Goal: Task Accomplishment & Management: Complete application form

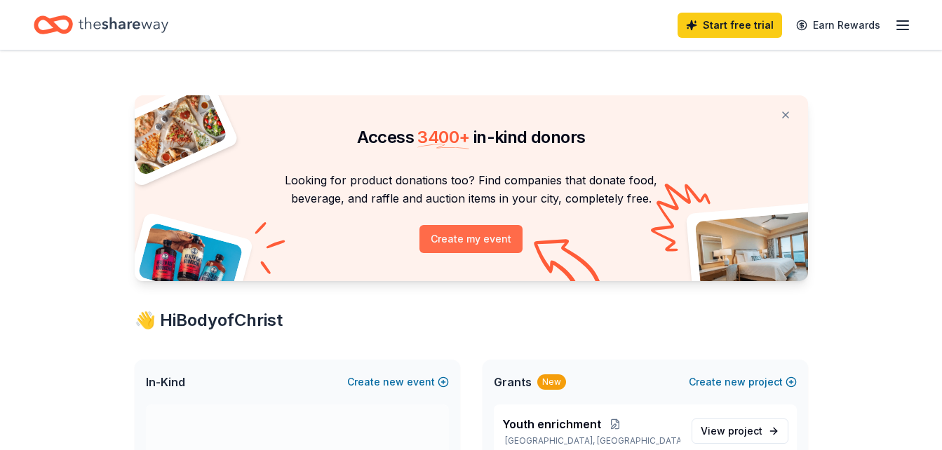
click at [461, 239] on button "Create my event" at bounding box center [470, 239] width 103 height 28
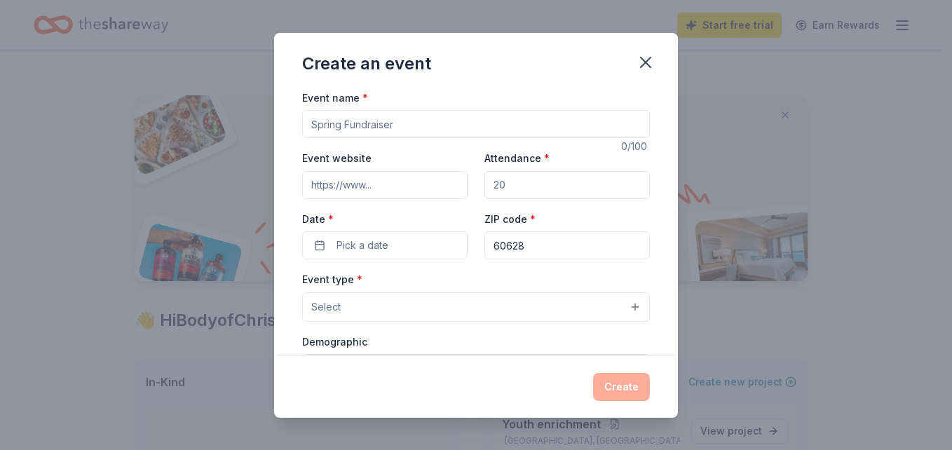
click at [436, 120] on input "Event name *" at bounding box center [476, 124] width 348 height 28
drag, startPoint x: 431, startPoint y: 127, endPoint x: 354, endPoint y: 125, distance: 77.2
click at [354, 125] on input "Holiday Food Giveaway" at bounding box center [476, 124] width 348 height 28
type input "Holiday Feed the Family"
click at [513, 191] on input "Attendance *" at bounding box center [566, 185] width 165 height 28
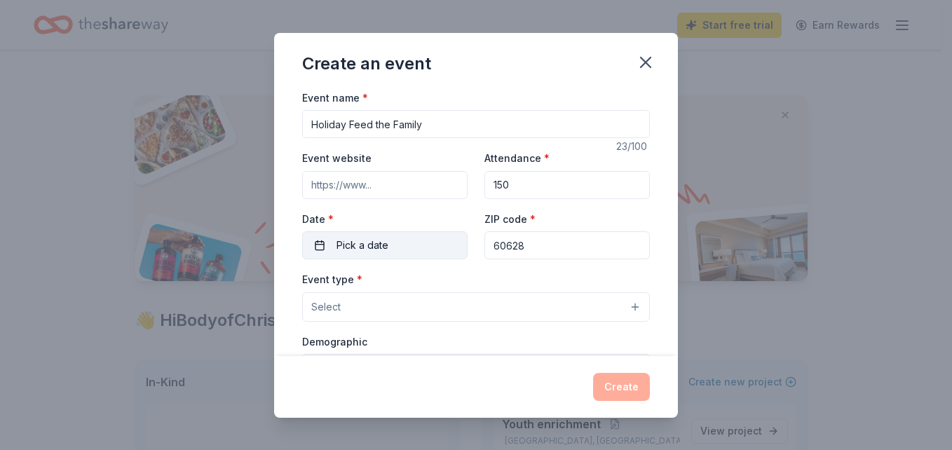
type input "150"
click at [414, 243] on button "Pick a date" at bounding box center [384, 245] width 165 height 28
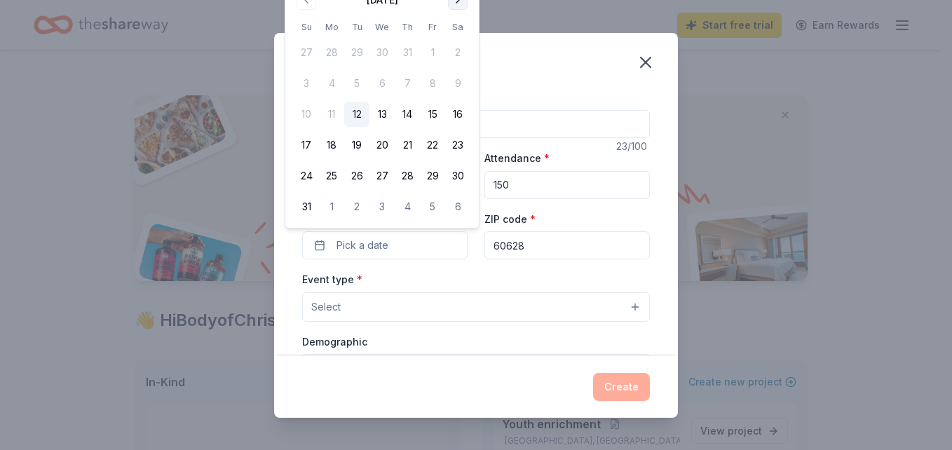
click at [459, 1] on button "Go to next month" at bounding box center [458, 0] width 20 height 20
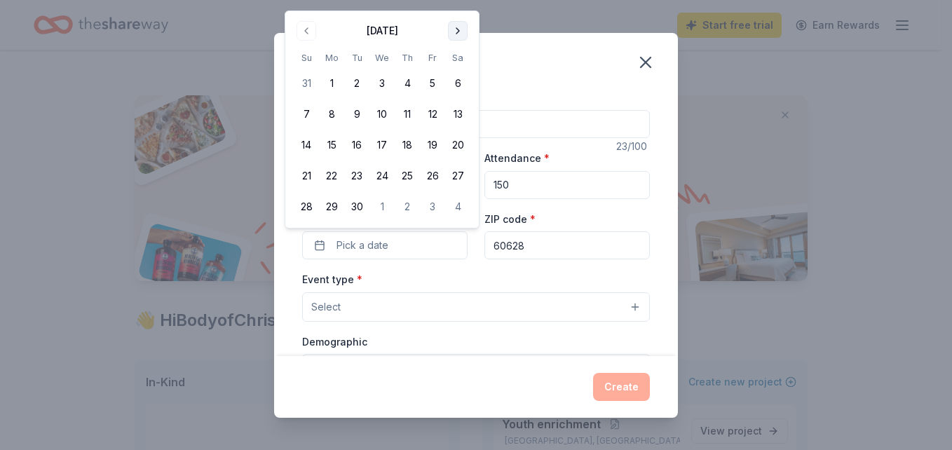
click at [454, 29] on button "Go to next month" at bounding box center [458, 31] width 20 height 20
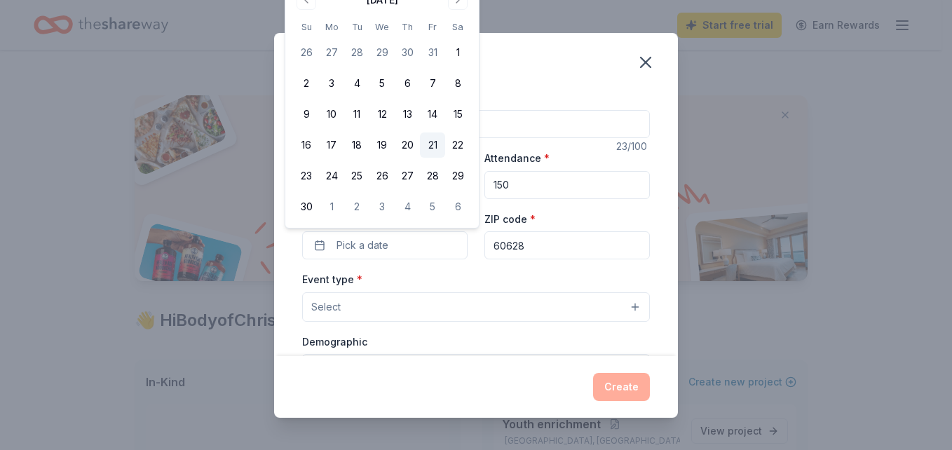
click at [433, 144] on button "21" at bounding box center [432, 145] width 25 height 25
click at [394, 307] on button "Select" at bounding box center [476, 306] width 348 height 29
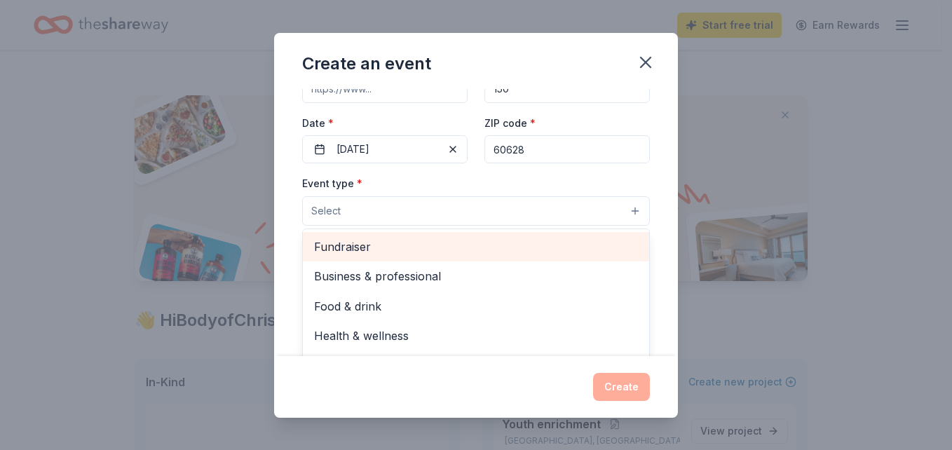
click at [365, 251] on span "Fundraiser" at bounding box center [476, 247] width 324 height 18
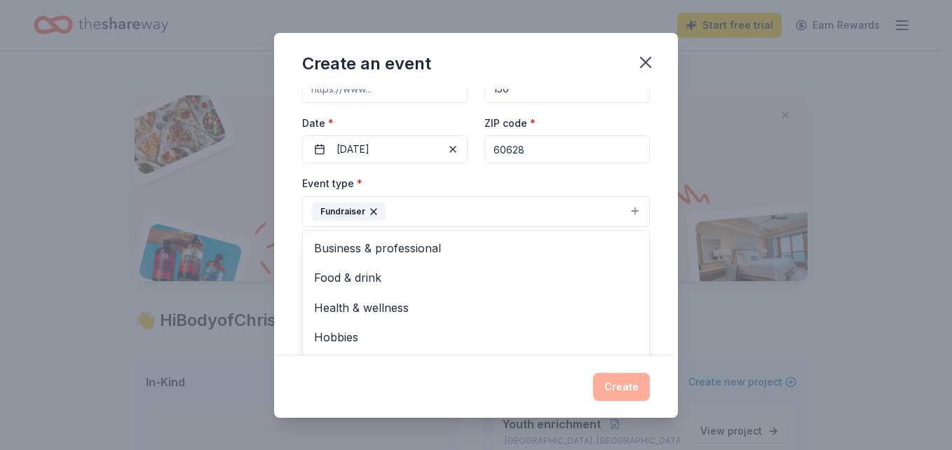
click at [659, 273] on div "Event name * Holiday Feed the Family 23 /100 Event website Attendance * 150 Dat…" at bounding box center [476, 222] width 404 height 267
click at [571, 267] on button "Select" at bounding box center [476, 273] width 348 height 29
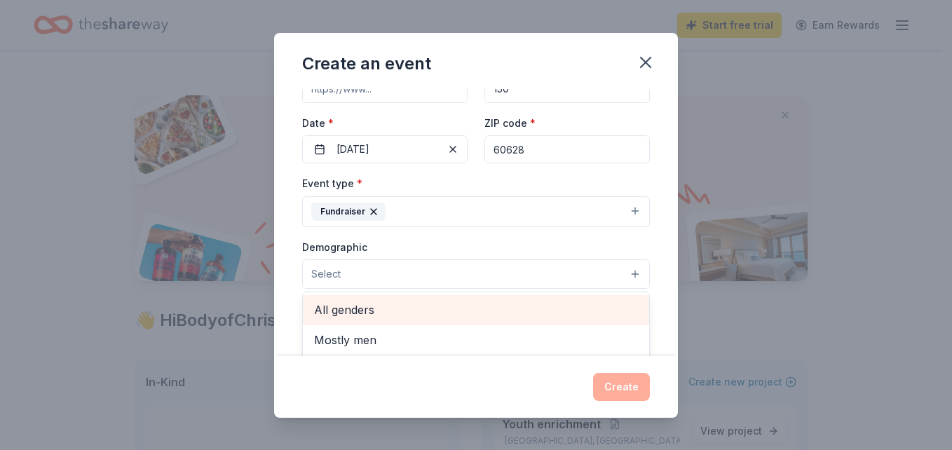
click at [504, 308] on span "All genders" at bounding box center [476, 310] width 324 height 18
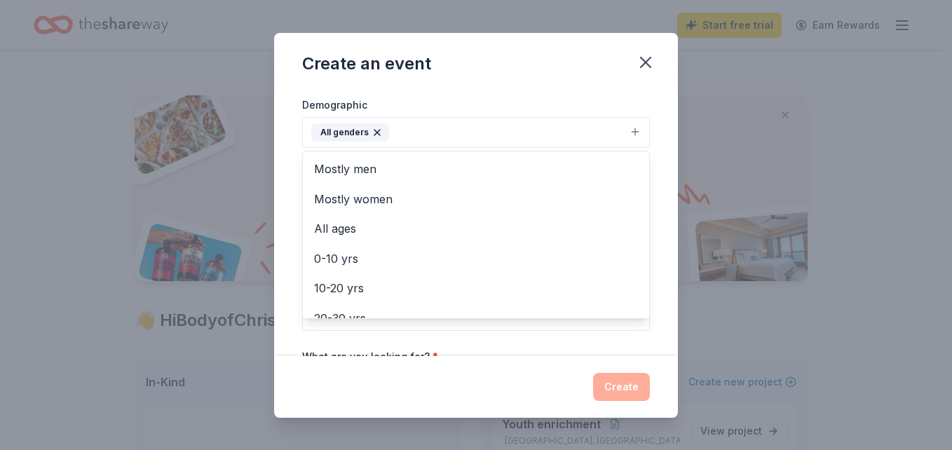
scroll to position [243, 0]
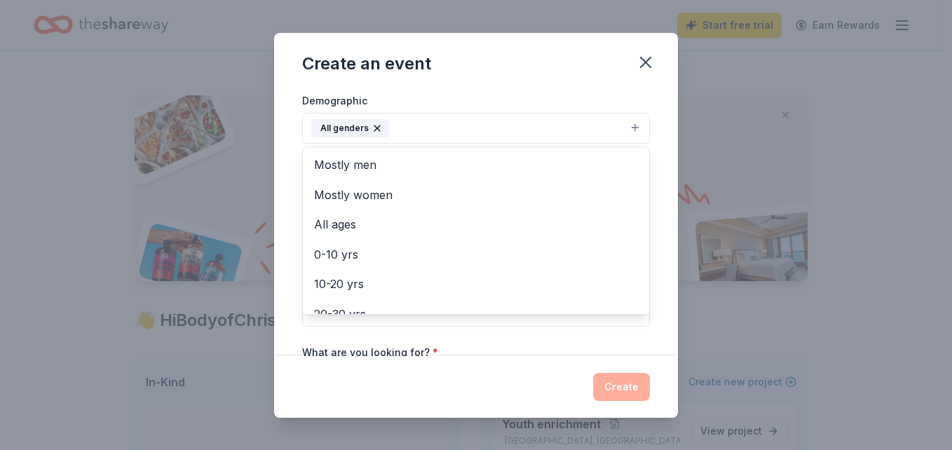
click at [658, 233] on div "Event name * Holiday Feed the Family 23 /100 Event website Attendance * 150 Dat…" at bounding box center [476, 222] width 404 height 267
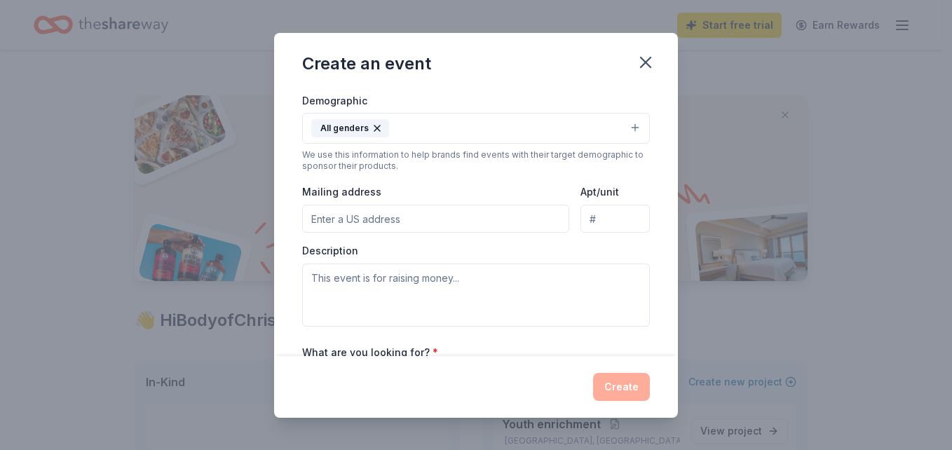
click at [445, 223] on input "Mailing address" at bounding box center [435, 219] width 267 height 28
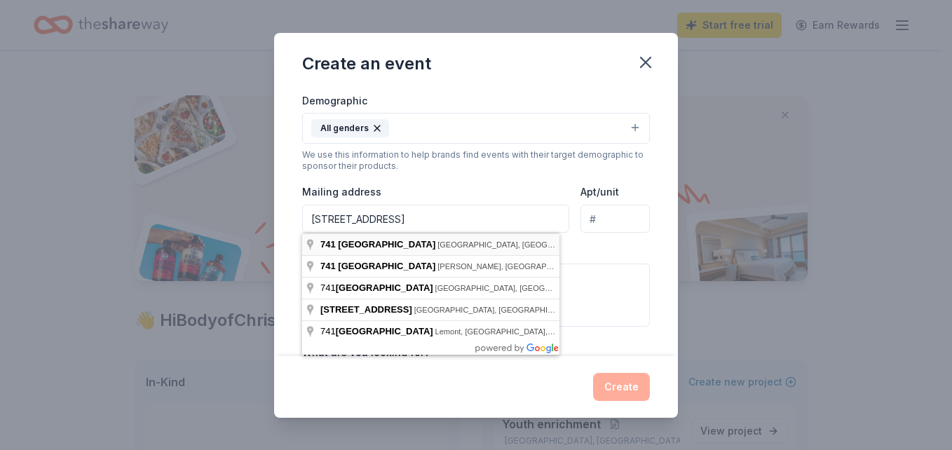
type input "741 West 115th Street, Chicago, IL, 60628"
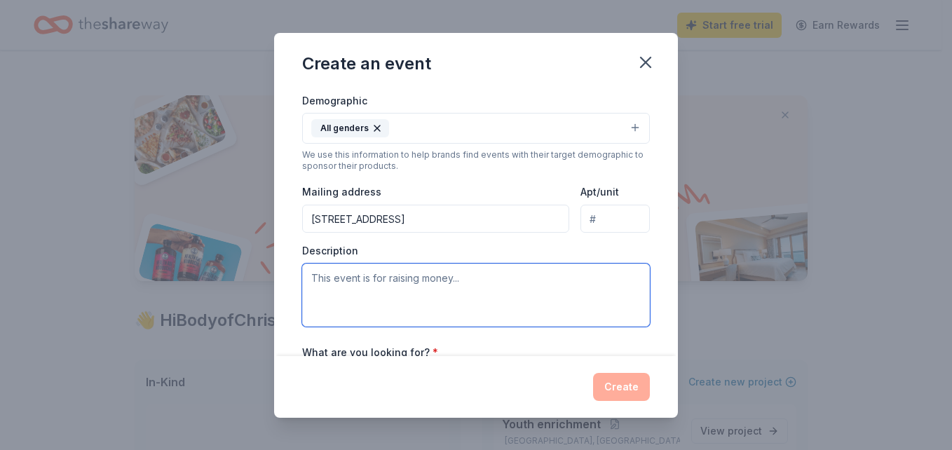
click at [393, 293] on textarea at bounding box center [476, 295] width 348 height 63
click at [433, 280] on textarea "This event is for providing meals to over 150 families" at bounding box center [476, 295] width 348 height 63
drag, startPoint x: 436, startPoint y: 280, endPoint x: 461, endPoint y: 280, distance: 25.2
click at [461, 280] on textarea "This event is for providing meals to over 150 families" at bounding box center [476, 295] width 348 height 63
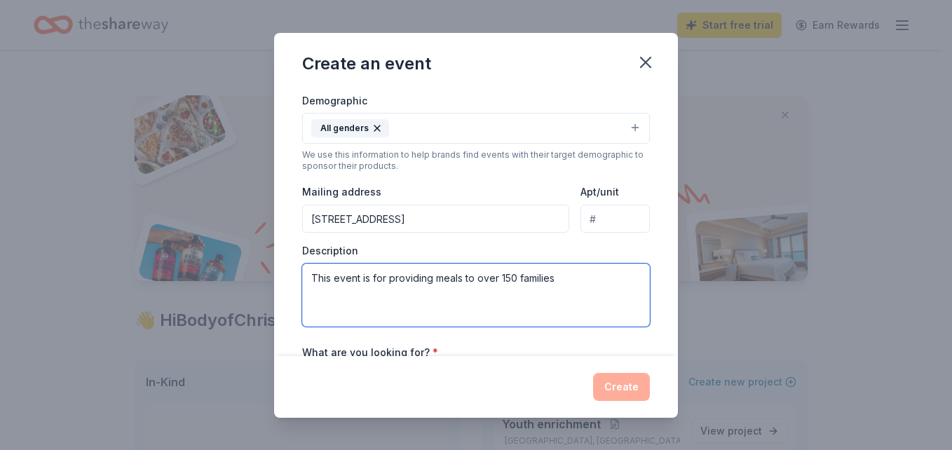
click at [594, 290] on textarea "This event is for providing meals to over 150 families" at bounding box center [476, 295] width 348 height 63
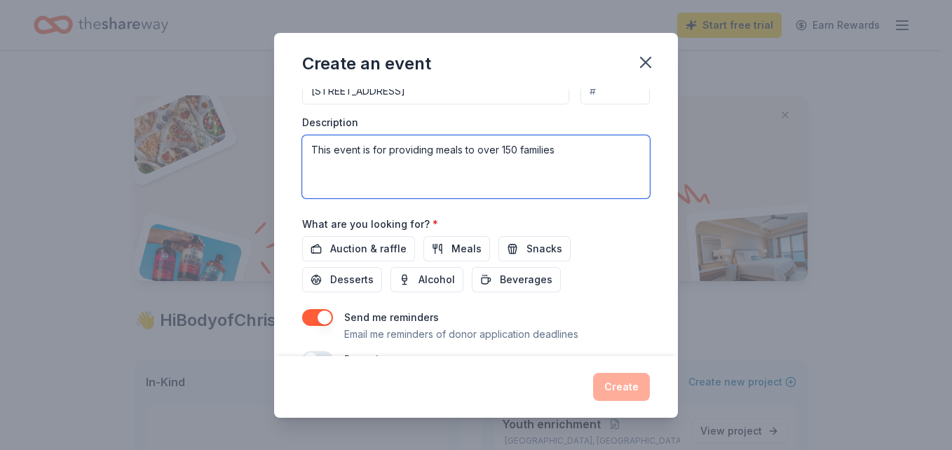
scroll to position [372, 0]
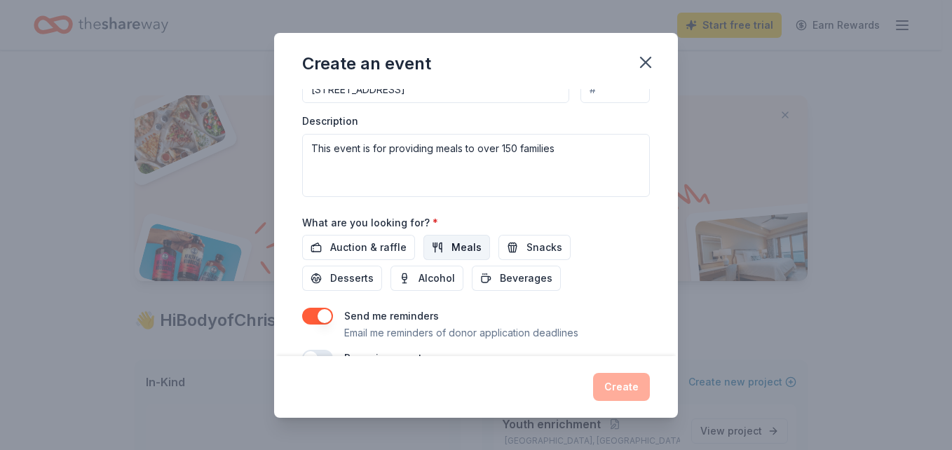
click at [453, 245] on span "Meals" at bounding box center [467, 247] width 30 height 17
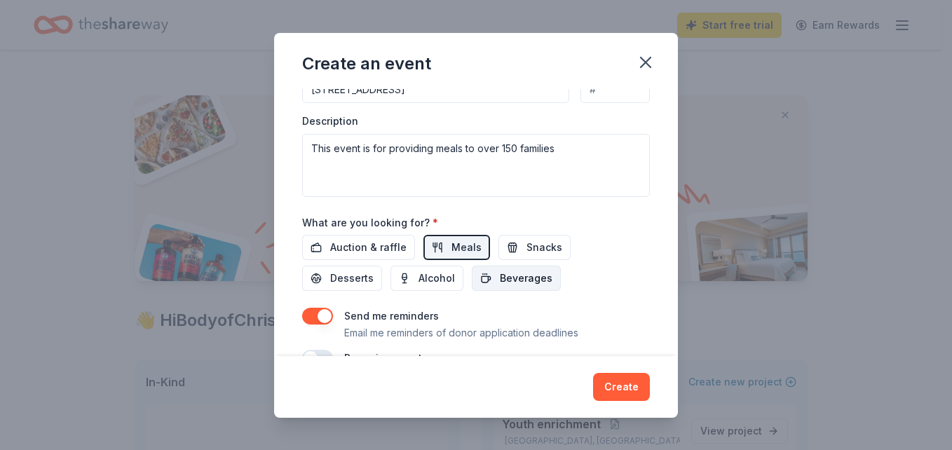
click at [507, 280] on span "Beverages" at bounding box center [526, 278] width 53 height 17
click at [356, 278] on span "Desserts" at bounding box center [351, 278] width 43 height 17
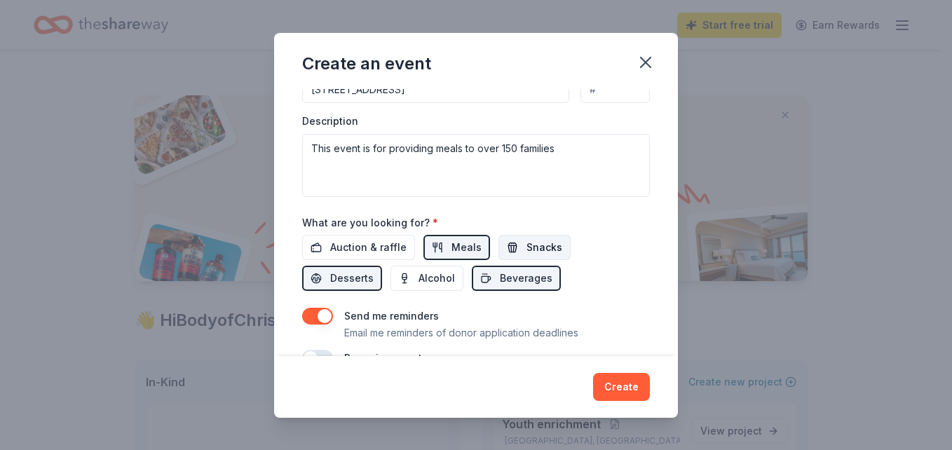
click at [528, 245] on span "Snacks" at bounding box center [545, 247] width 36 height 17
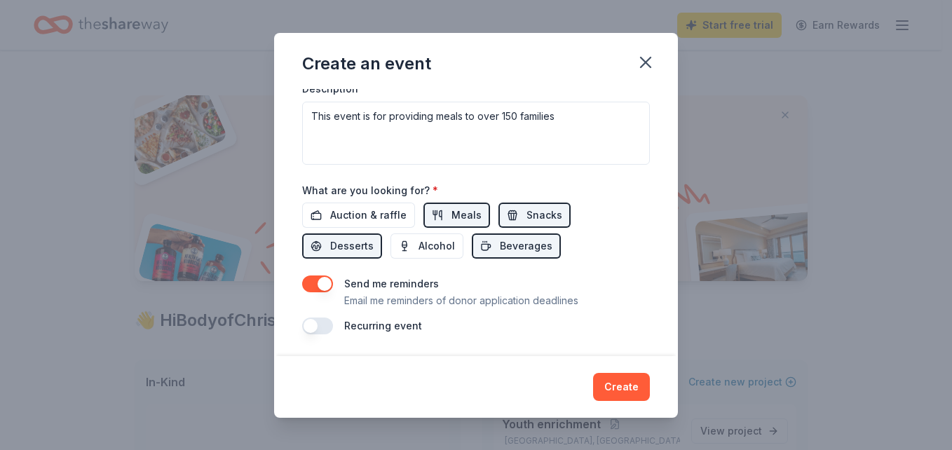
scroll to position [405, 0]
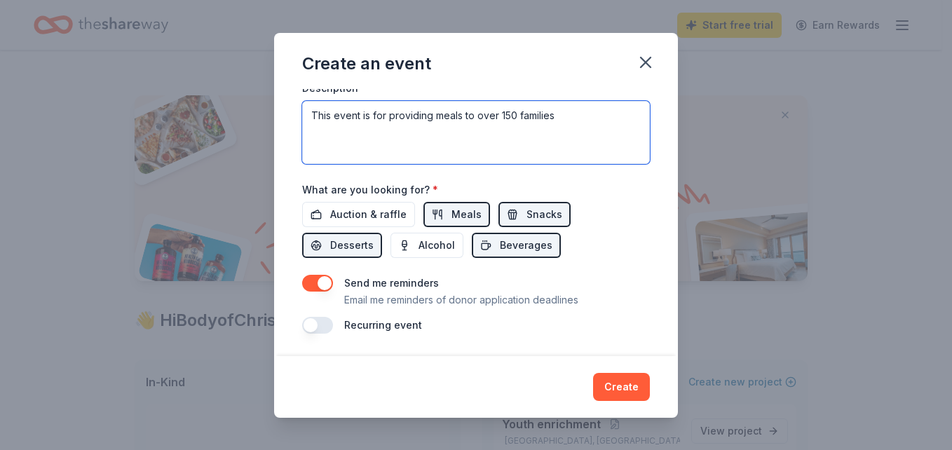
drag, startPoint x: 475, startPoint y: 119, endPoint x: 567, endPoint y: 113, distance: 92.1
click at [567, 113] on textarea "This event is for providing meals to over 150 families" at bounding box center [476, 132] width 348 height 63
type textarea "This event is for providing meals to families throughout the holiday season"
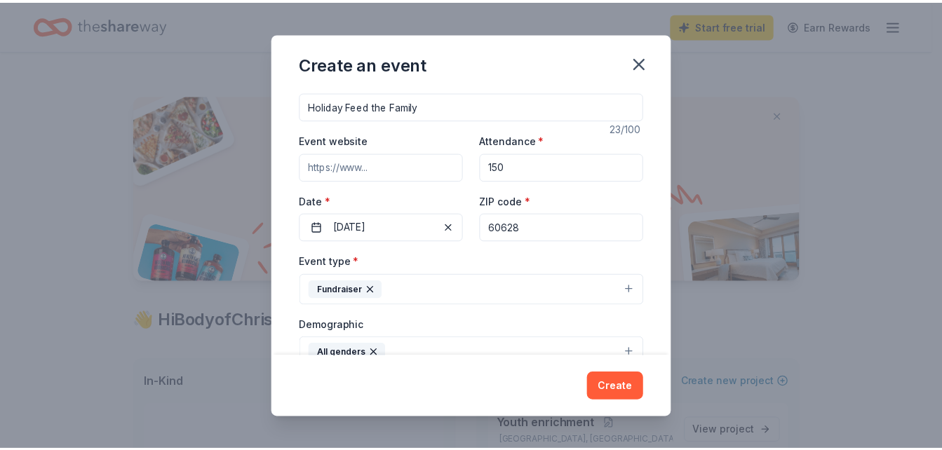
scroll to position [0, 0]
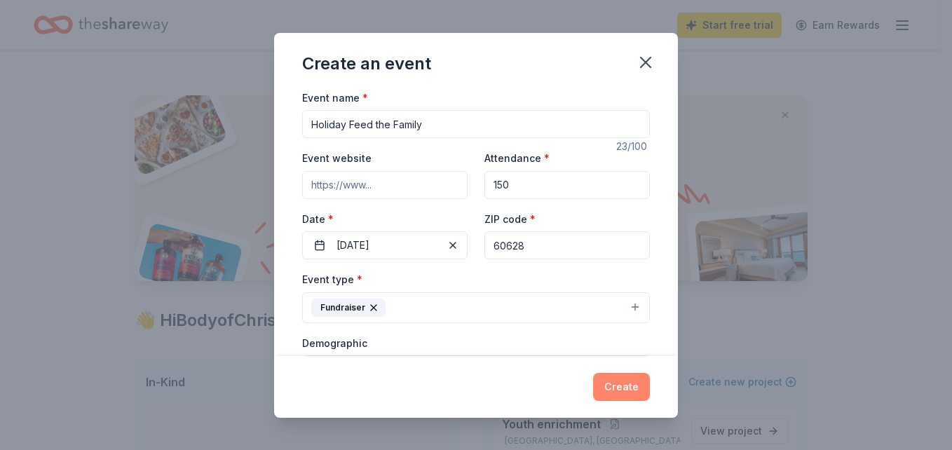
click at [622, 391] on button "Create" at bounding box center [621, 387] width 57 height 28
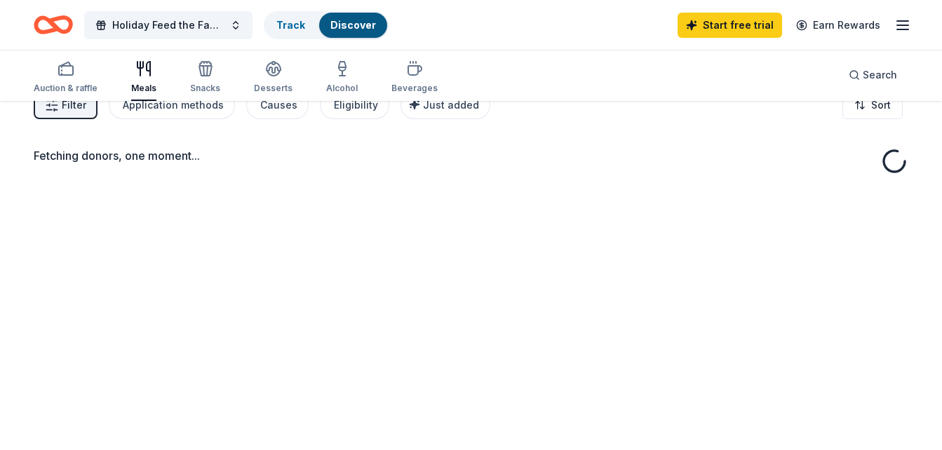
scroll to position [102, 0]
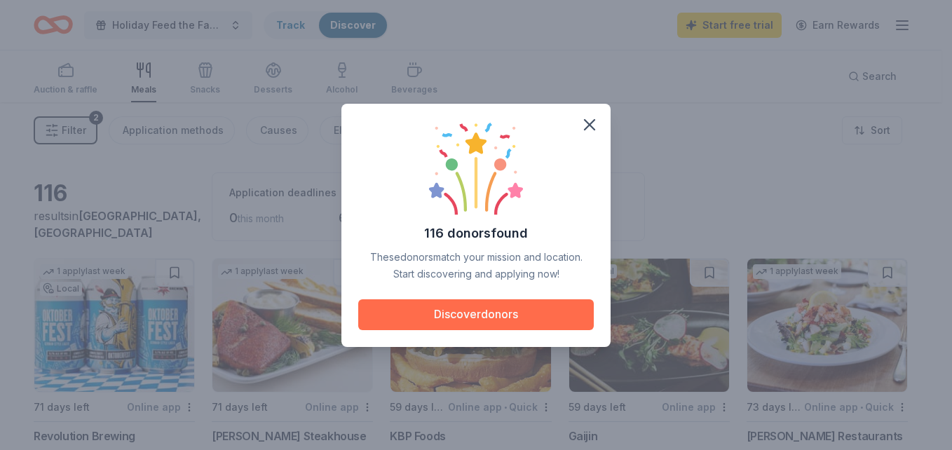
click at [511, 318] on button "Discover donors" at bounding box center [476, 314] width 236 height 31
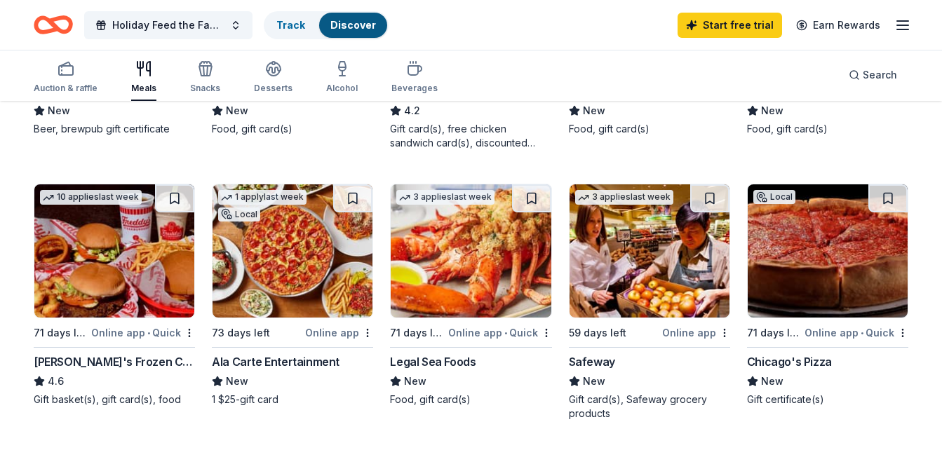
scroll to position [346, 0]
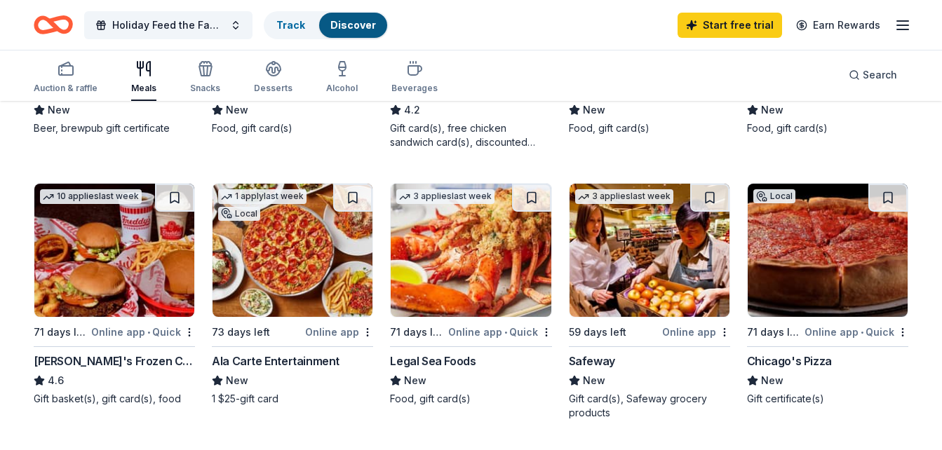
click at [665, 280] on img at bounding box center [649, 250] width 160 height 133
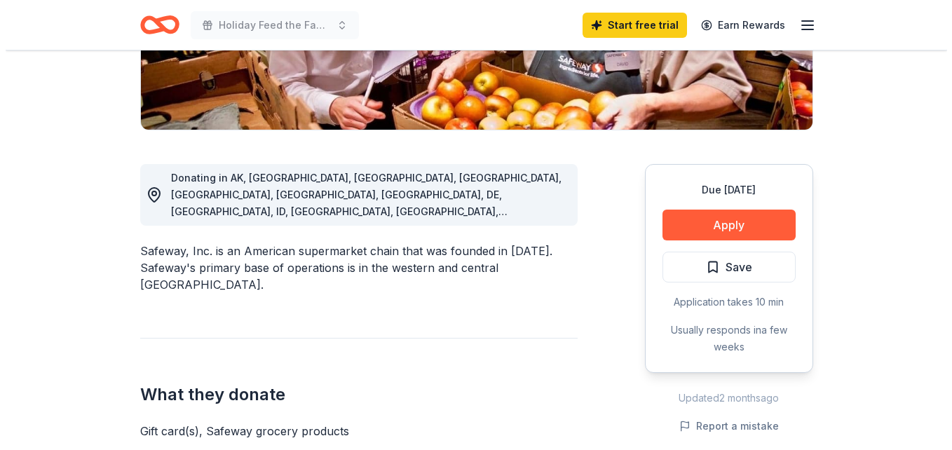
scroll to position [297, 0]
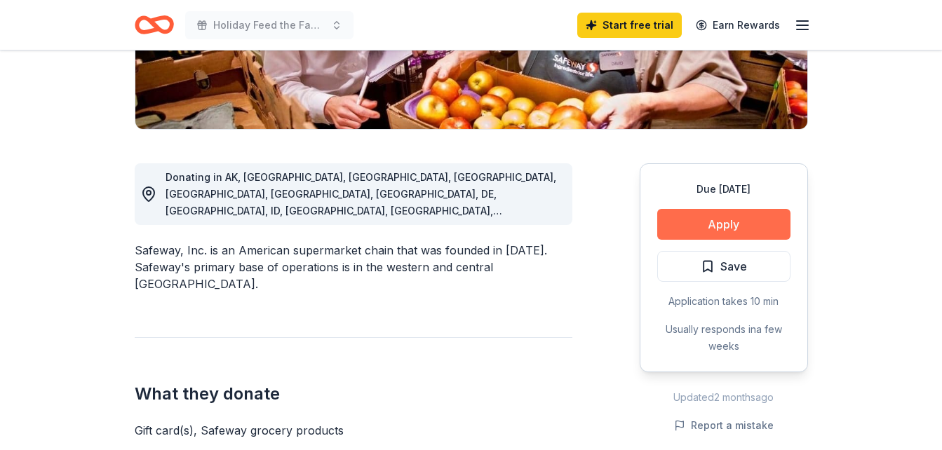
click at [724, 216] on button "Apply" at bounding box center [723, 224] width 133 height 31
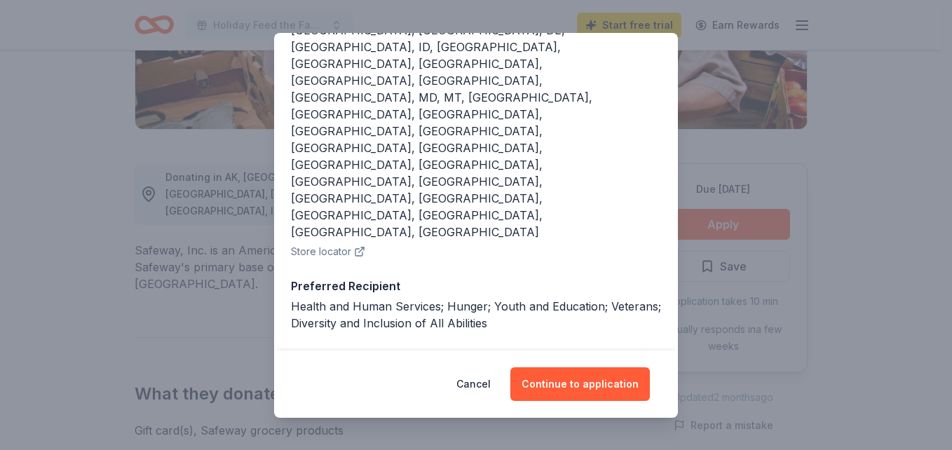
scroll to position [283, 0]
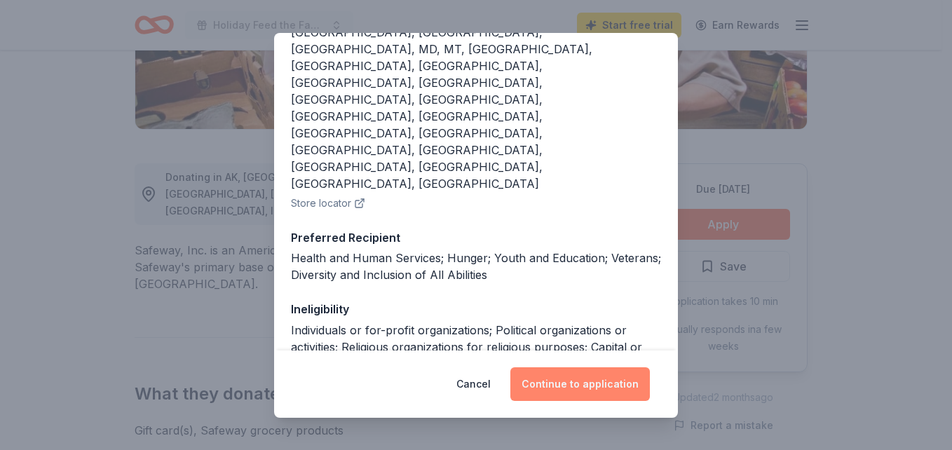
click at [567, 386] on button "Continue to application" at bounding box center [580, 384] width 140 height 34
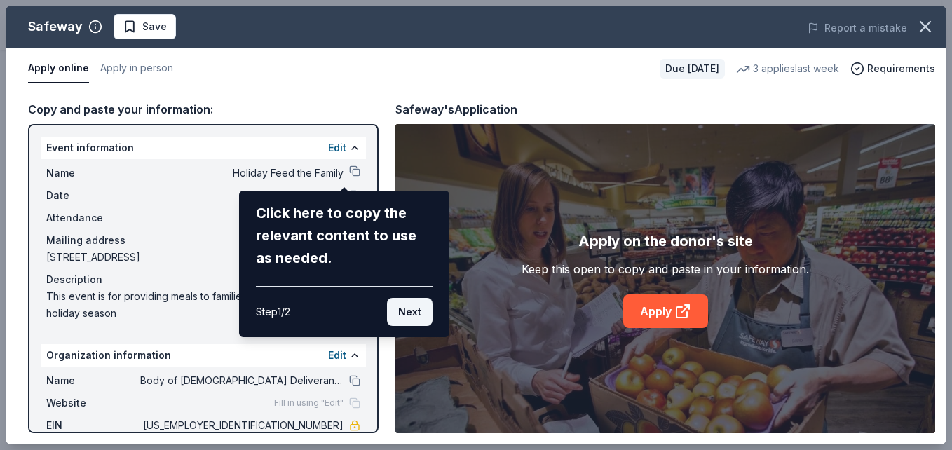
click at [420, 312] on button "Next" at bounding box center [410, 312] width 46 height 28
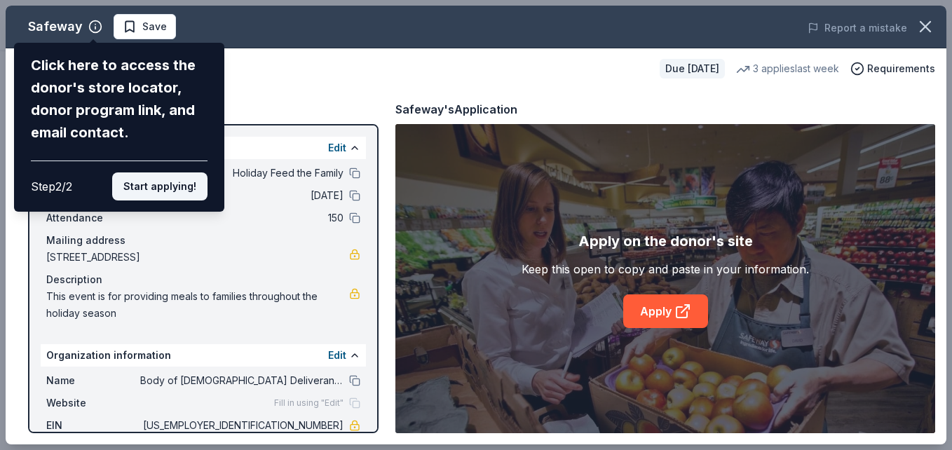
click at [184, 187] on button "Start applying!" at bounding box center [159, 186] width 95 height 28
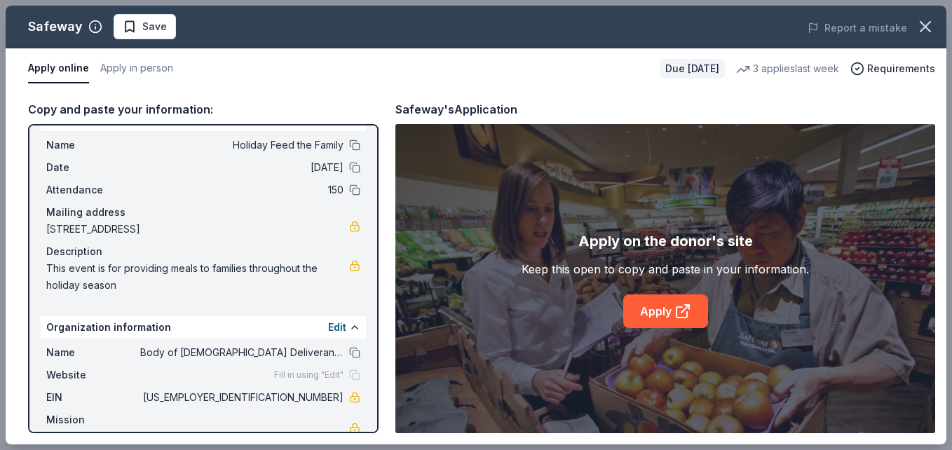
scroll to position [58, 0]
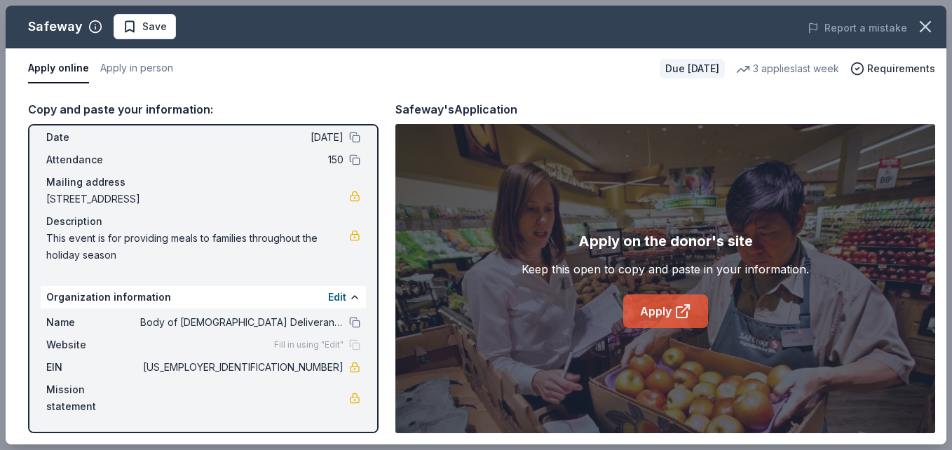
click at [659, 311] on link "Apply" at bounding box center [665, 311] width 85 height 34
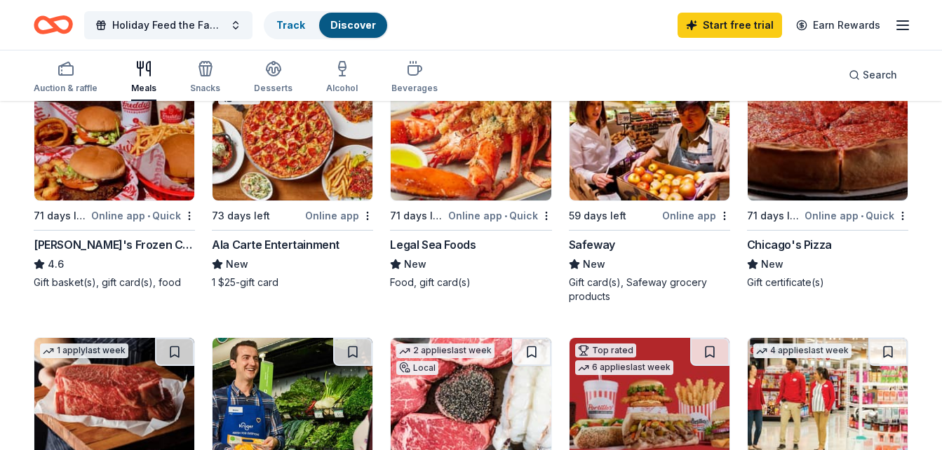
scroll to position [454, 0]
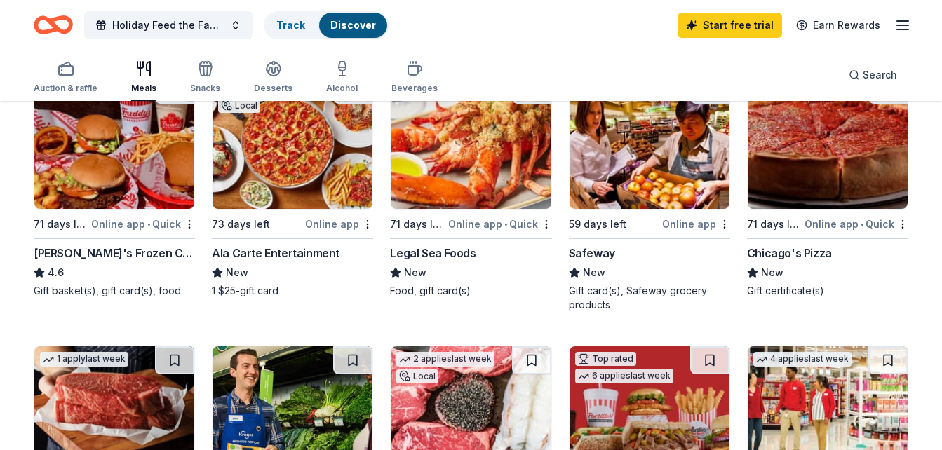
click at [510, 196] on img at bounding box center [471, 142] width 160 height 133
click at [496, 219] on div "Online app • Quick" at bounding box center [500, 224] width 104 height 18
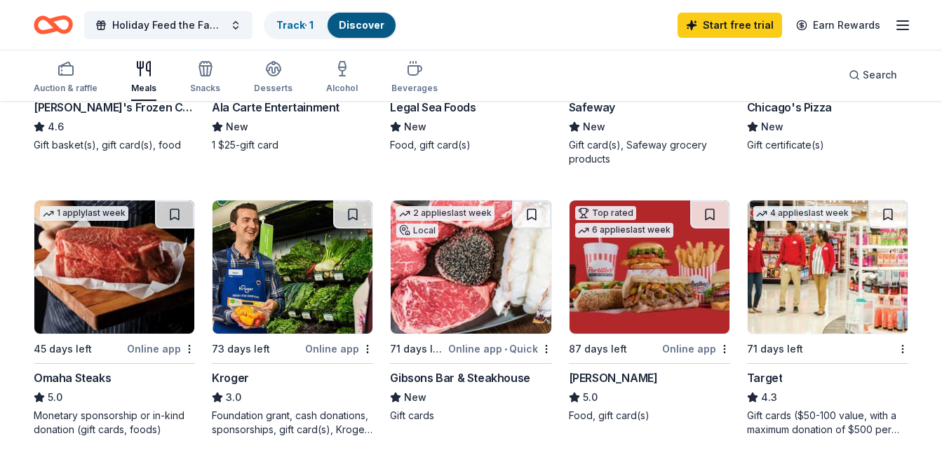
scroll to position [601, 0]
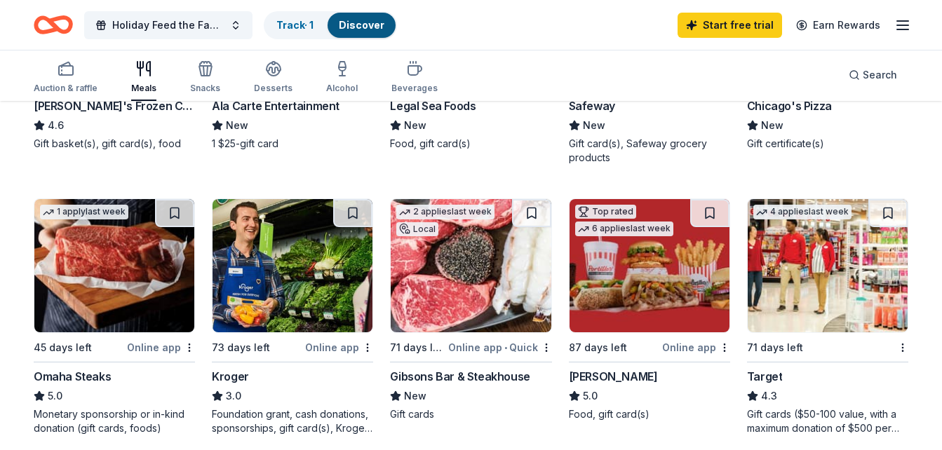
click at [310, 343] on div "Online app" at bounding box center [339, 348] width 68 height 18
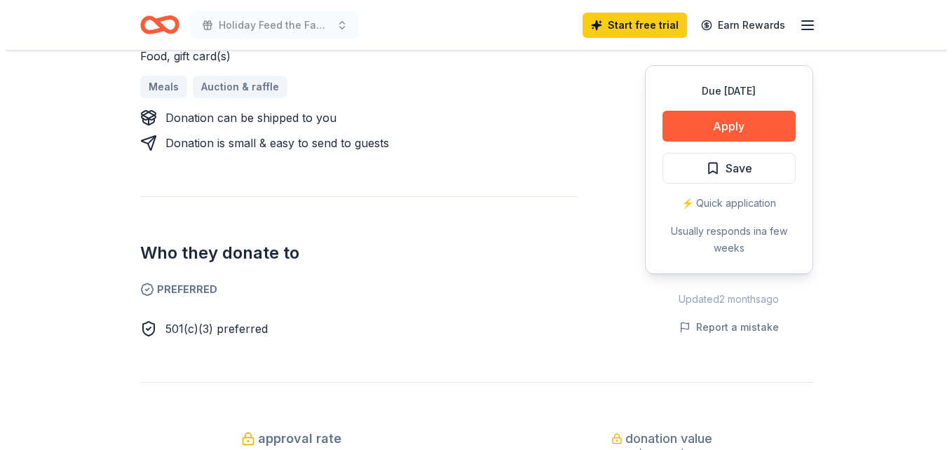
scroll to position [445, 0]
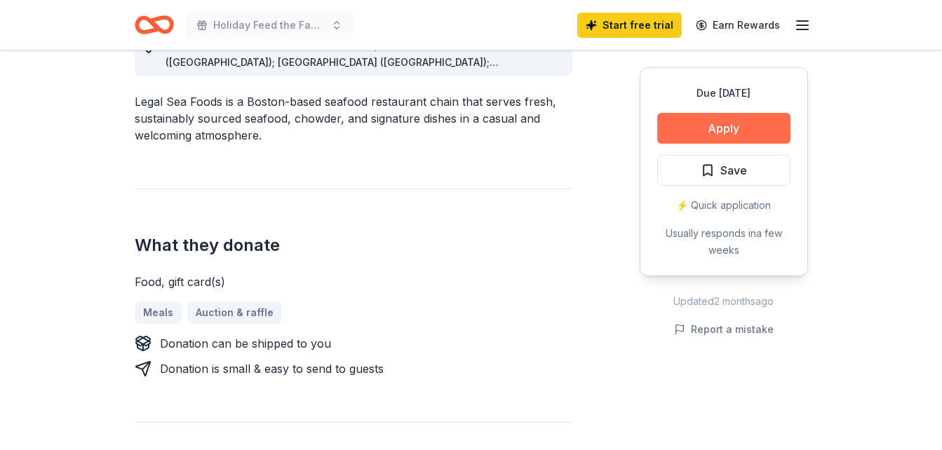
click at [714, 130] on button "Apply" at bounding box center [723, 128] width 133 height 31
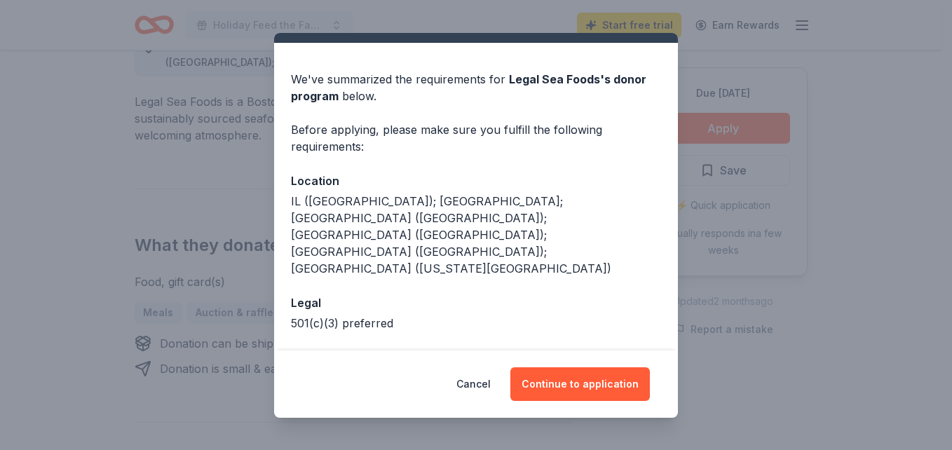
scroll to position [36, 0]
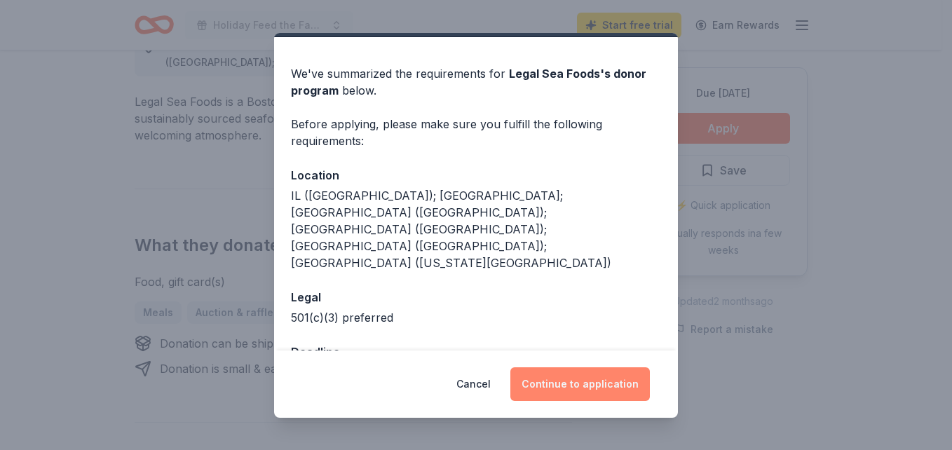
click at [553, 391] on button "Continue to application" at bounding box center [580, 384] width 140 height 34
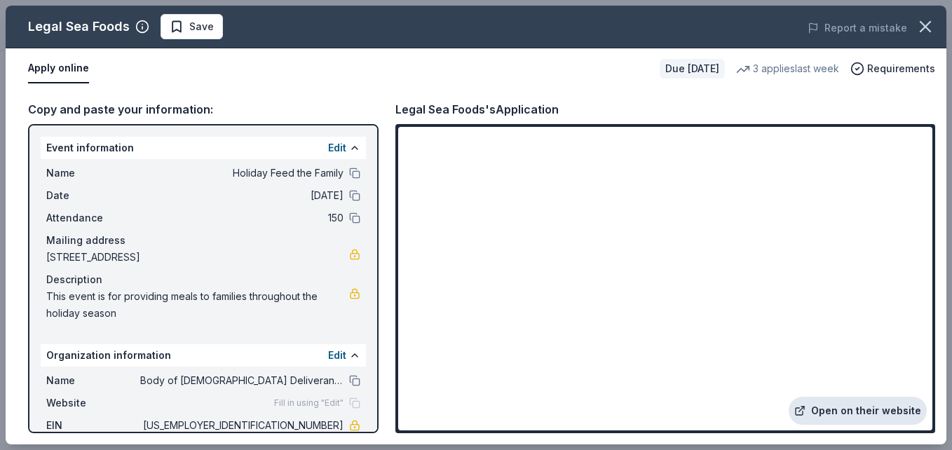
click at [874, 406] on link "Open on their website" at bounding box center [858, 411] width 138 height 28
click at [58, 69] on button "Apply online" at bounding box center [58, 68] width 61 height 29
click at [38, 72] on button "Apply online" at bounding box center [58, 68] width 61 height 29
click at [331, 154] on button "Edit" at bounding box center [337, 148] width 18 height 17
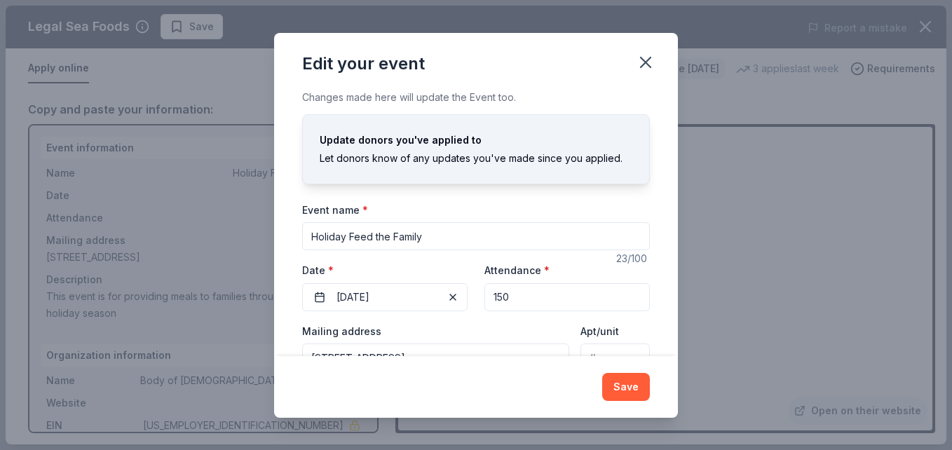
click at [504, 290] on input "150" at bounding box center [566, 297] width 165 height 28
type input "200"
click at [629, 384] on button "Save" at bounding box center [626, 387] width 48 height 28
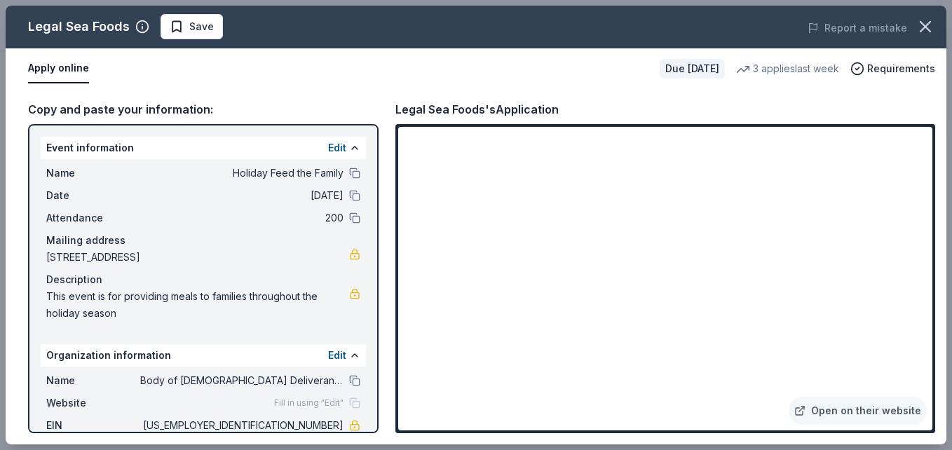
scroll to position [58, 0]
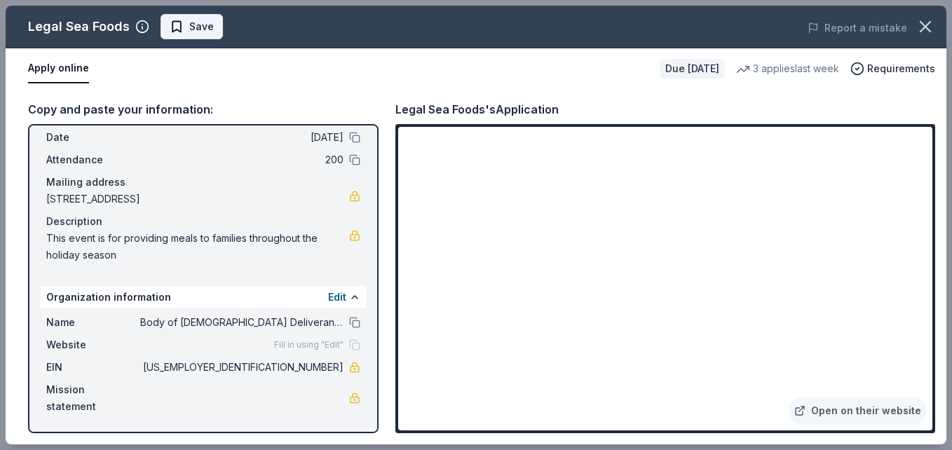
click at [203, 20] on span "Save" at bounding box center [201, 26] width 25 height 17
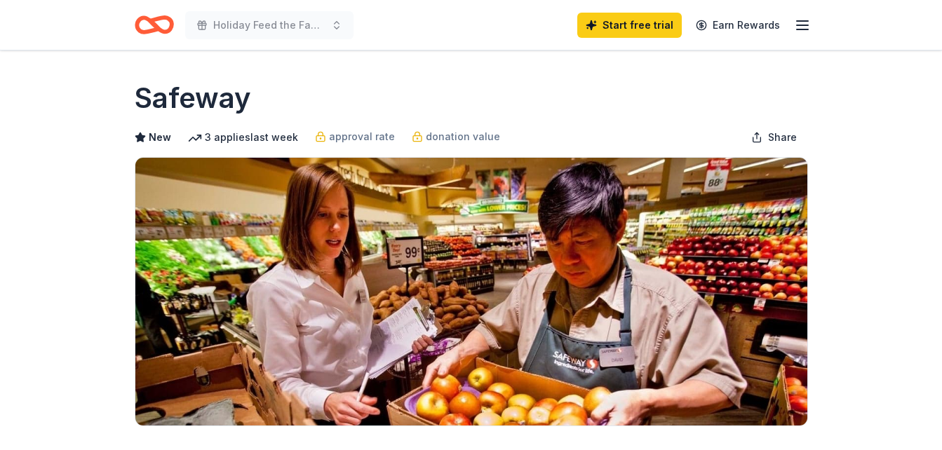
scroll to position [297, 0]
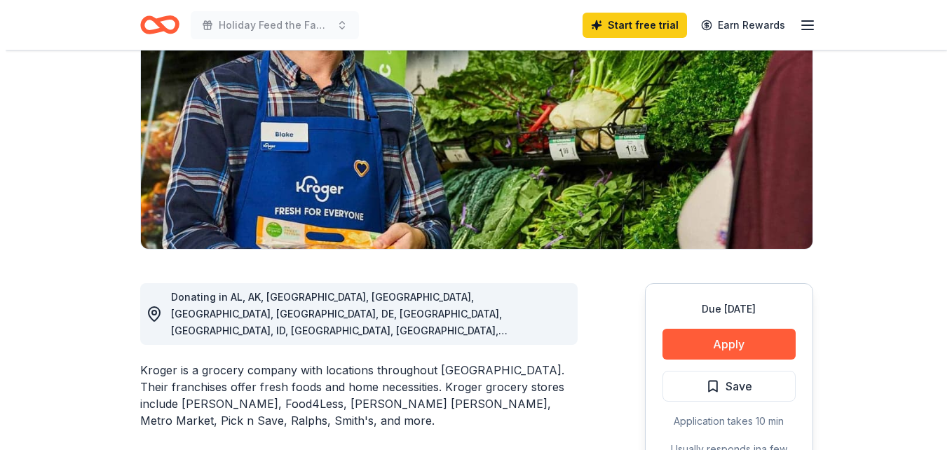
scroll to position [179, 0]
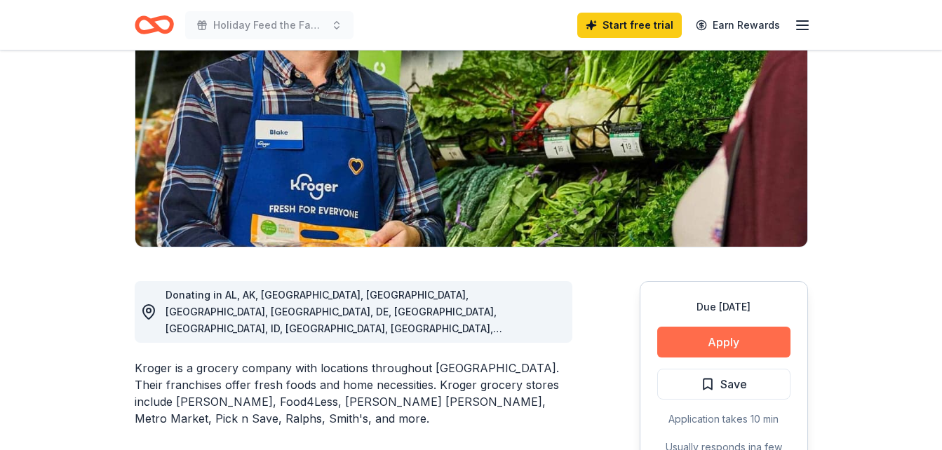
click at [675, 345] on button "Apply" at bounding box center [723, 342] width 133 height 31
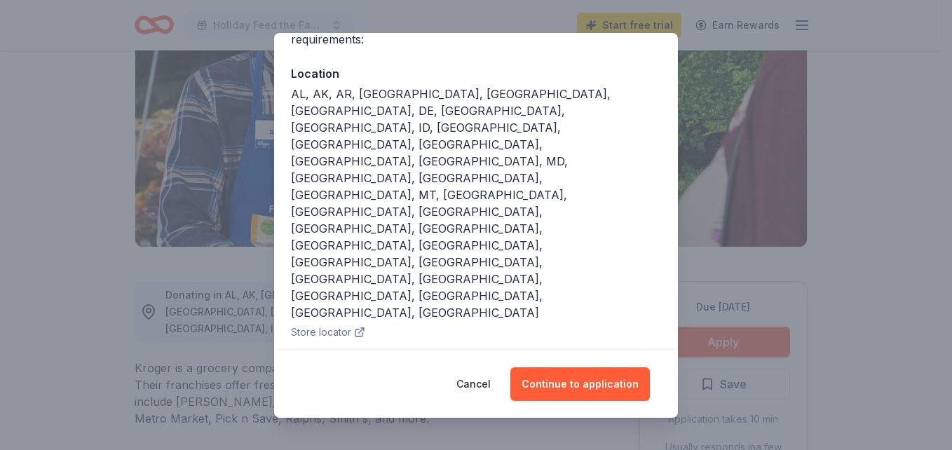
scroll to position [144, 0]
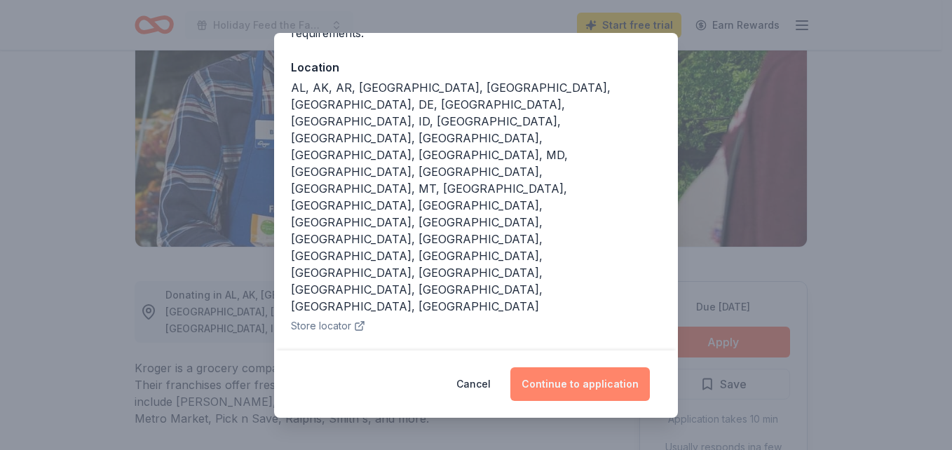
click at [568, 382] on button "Continue to application" at bounding box center [580, 384] width 140 height 34
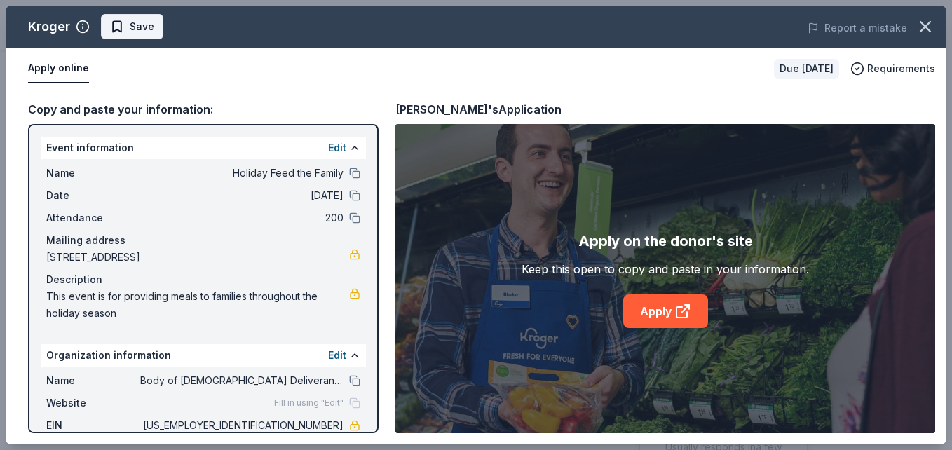
click at [135, 23] on span "Save" at bounding box center [142, 26] width 25 height 17
click at [69, 70] on button "Apply online" at bounding box center [58, 68] width 61 height 29
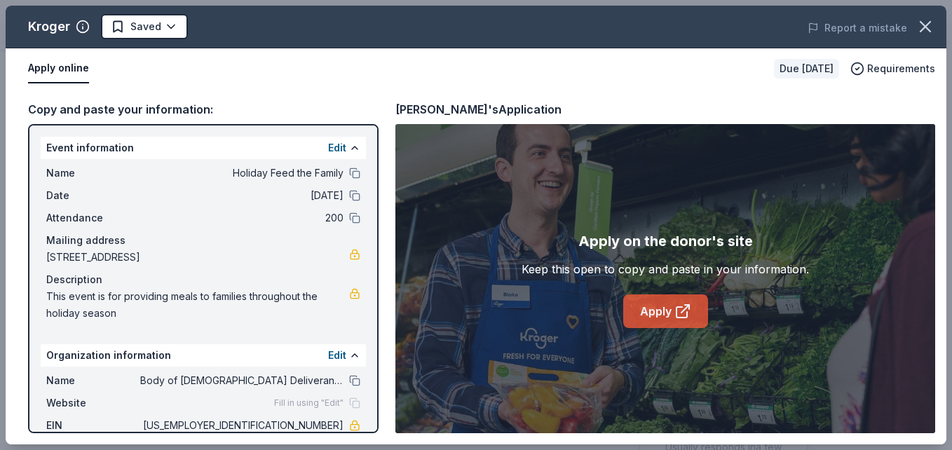
click at [649, 307] on link "Apply" at bounding box center [665, 311] width 85 height 34
